Goal: Information Seeking & Learning: Learn about a topic

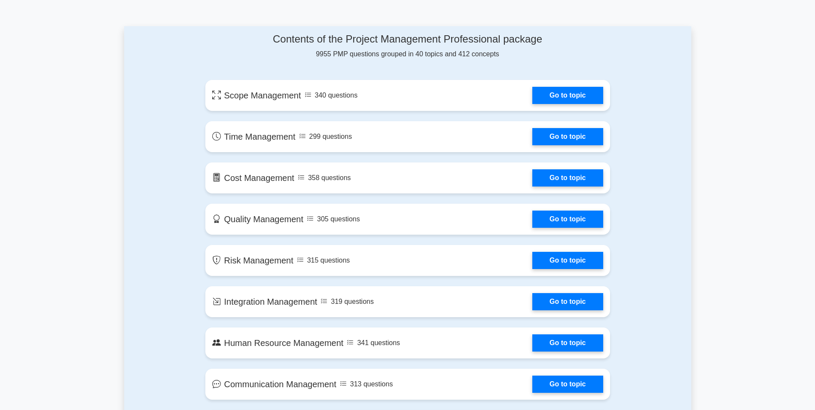
scroll to position [430, 0]
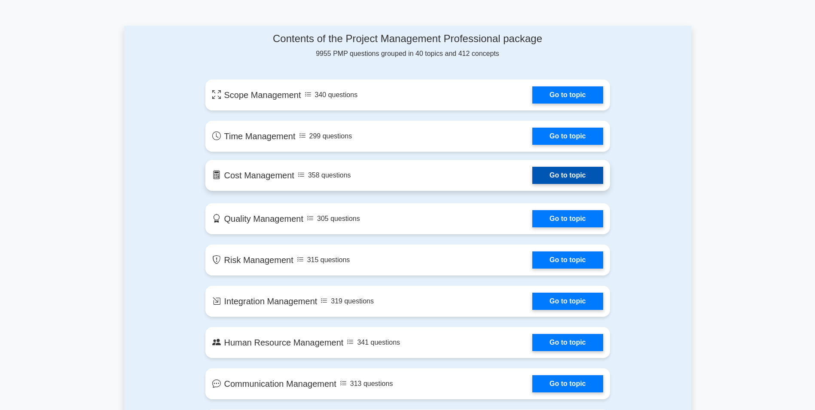
click at [550, 167] on link "Go to topic" at bounding box center [567, 175] width 70 height 17
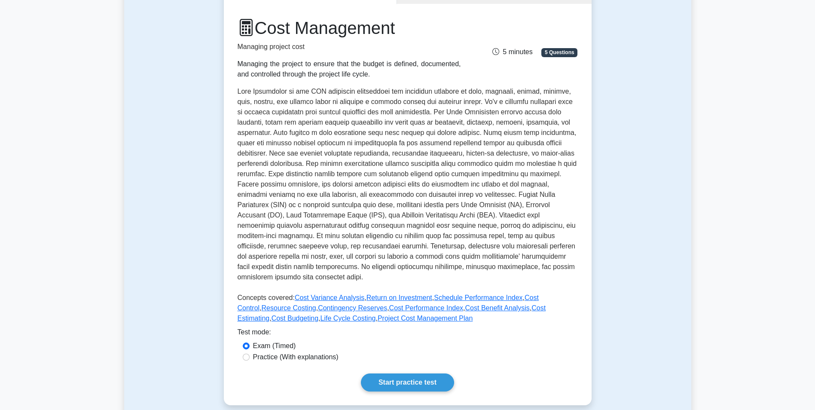
scroll to position [129, 0]
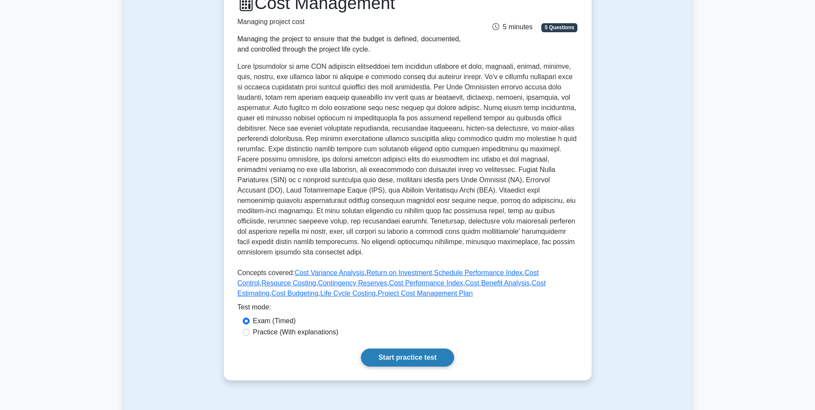
click at [425, 349] on link "Start practice test" at bounding box center [407, 357] width 93 height 18
